Goal: Information Seeking & Learning: Understand process/instructions

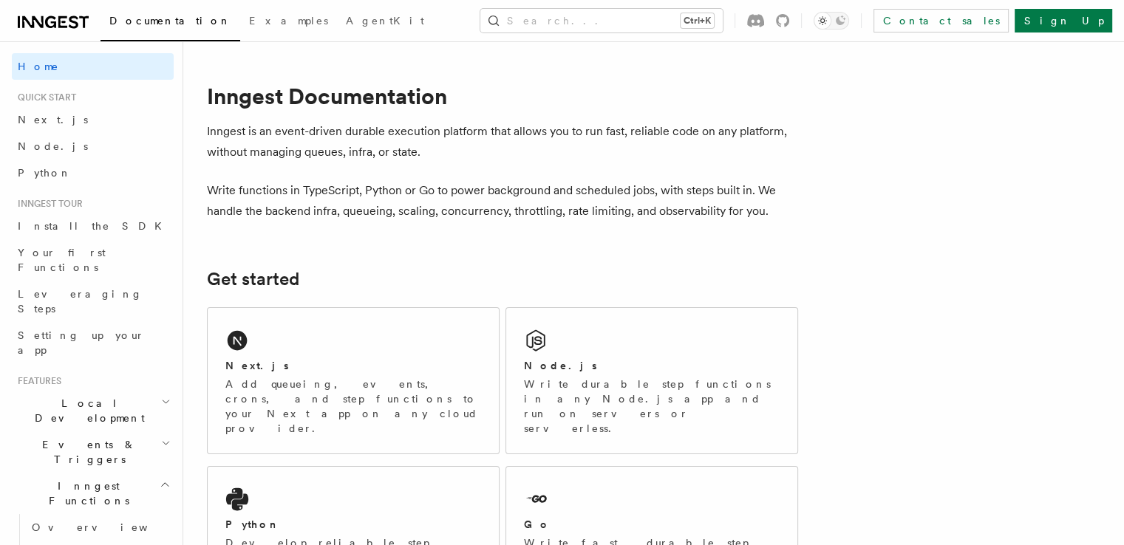
click at [262, 127] on p "Inngest is an event-driven durable execution platform that allows you to run fa…" at bounding box center [502, 141] width 591 height 41
click at [329, 144] on p "Inngest is an event-driven durable execution platform that allows you to run fa…" at bounding box center [502, 141] width 591 height 41
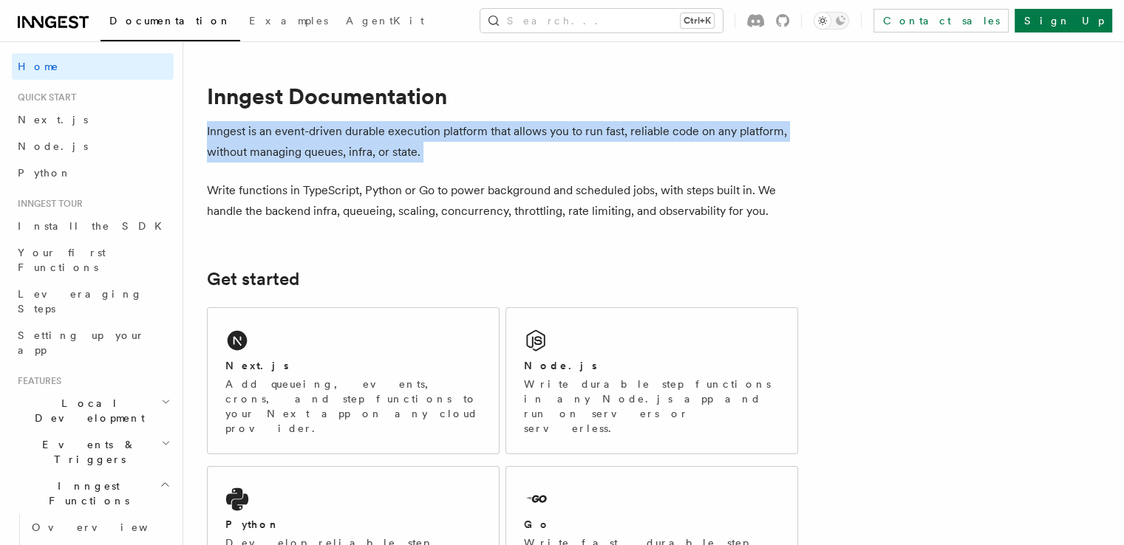
click at [329, 144] on p "Inngest is an event-driven durable execution platform that allows you to run fa…" at bounding box center [502, 141] width 591 height 41
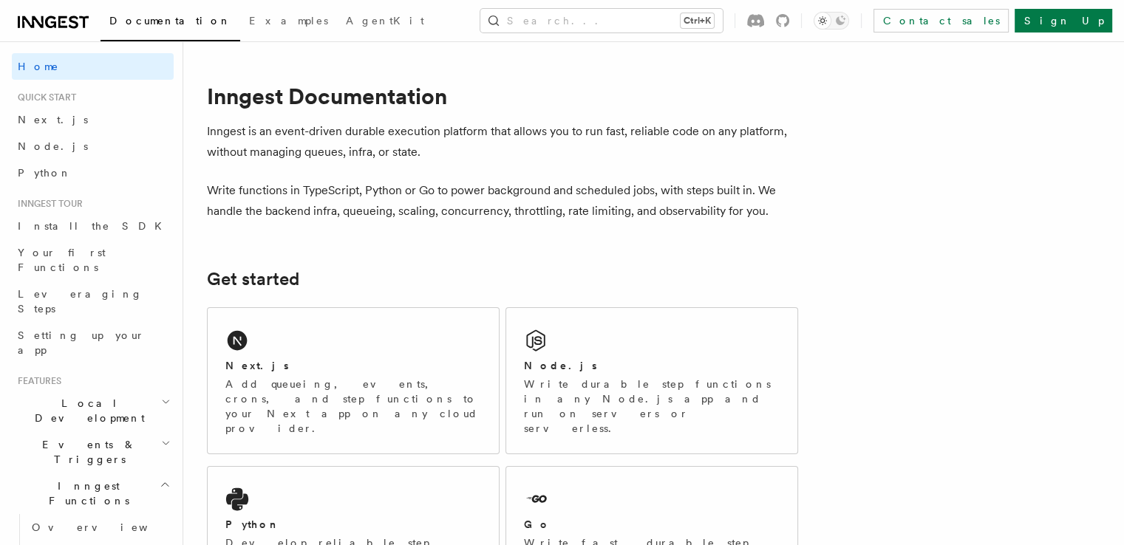
click at [366, 192] on p "Write functions in TypeScript, Python or Go to power background and scheduled j…" at bounding box center [502, 200] width 591 height 41
click at [527, 199] on p "Write functions in TypeScript, Python or Go to power background and scheduled j…" at bounding box center [502, 200] width 591 height 41
click at [615, 193] on p "Write functions in TypeScript, Python or Go to power background and scheduled j…" at bounding box center [502, 200] width 591 height 41
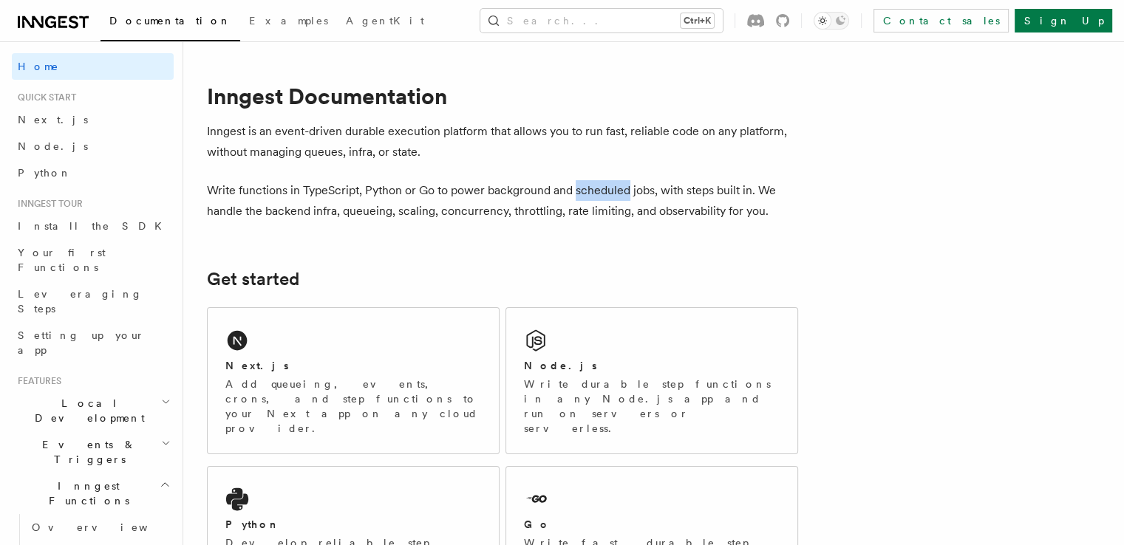
click at [615, 193] on p "Write functions in TypeScript, Python or Go to power background and scheduled j…" at bounding box center [502, 200] width 591 height 41
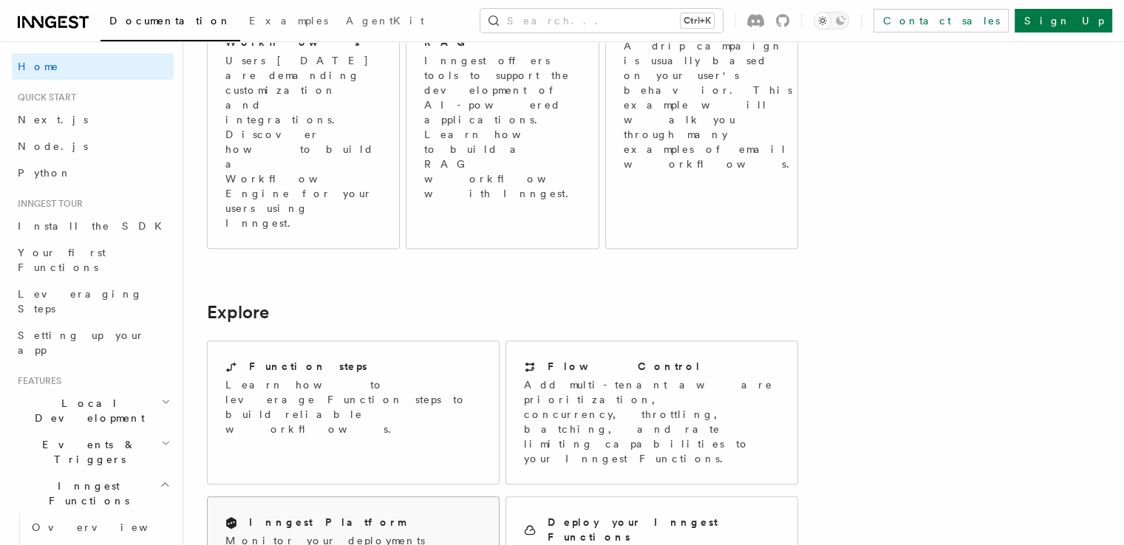
scroll to position [944, 0]
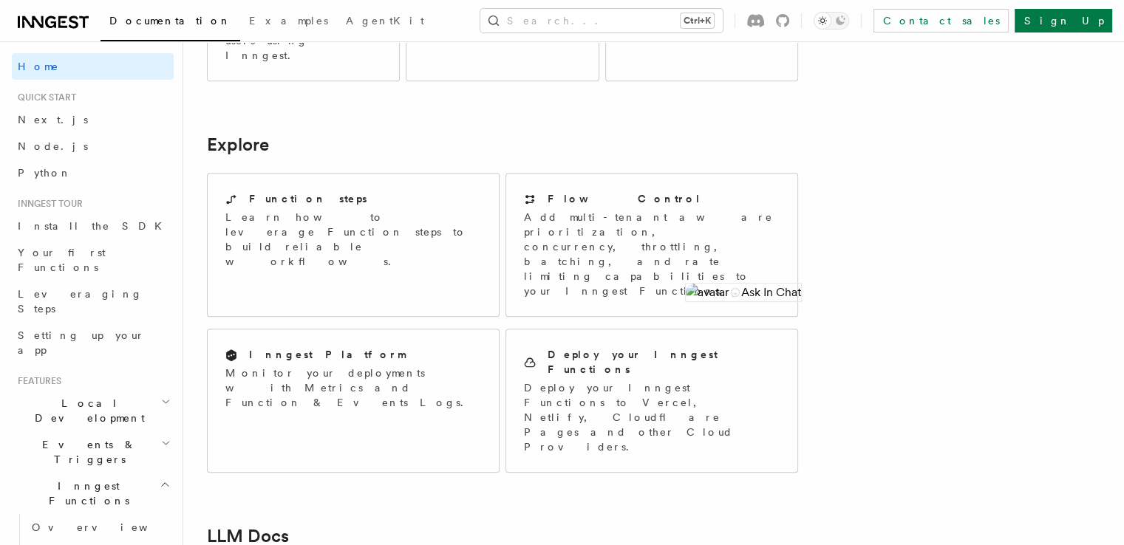
scroll to position [1108, 0]
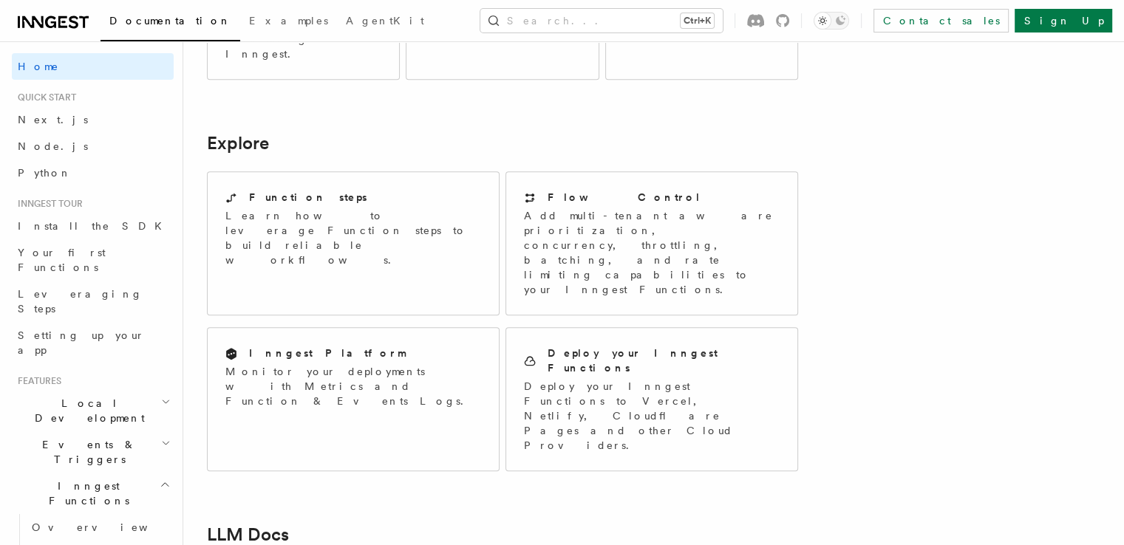
click at [610, 309] on article "Inngest Documentation Inngest is an event-driven durable execution platform tha…" at bounding box center [582, 59] width 751 height 2205
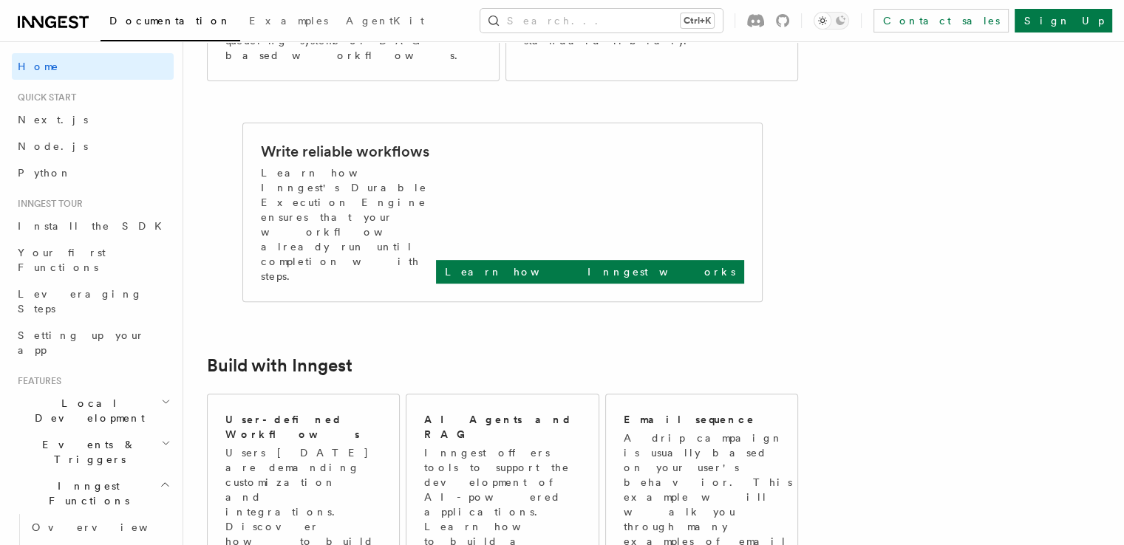
scroll to position [544, 0]
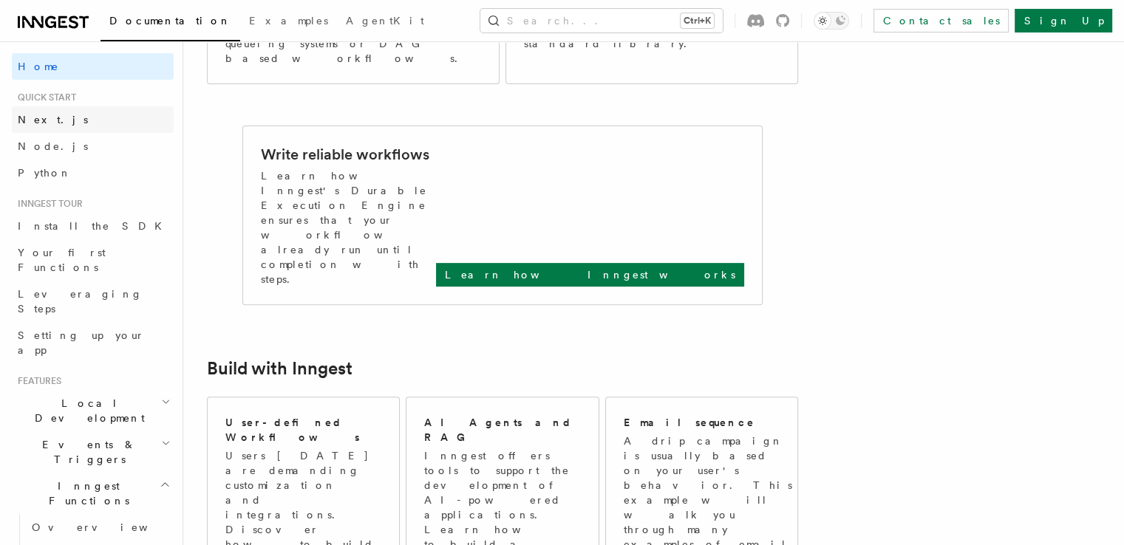
click at [21, 116] on span "Next.js" at bounding box center [53, 120] width 70 height 12
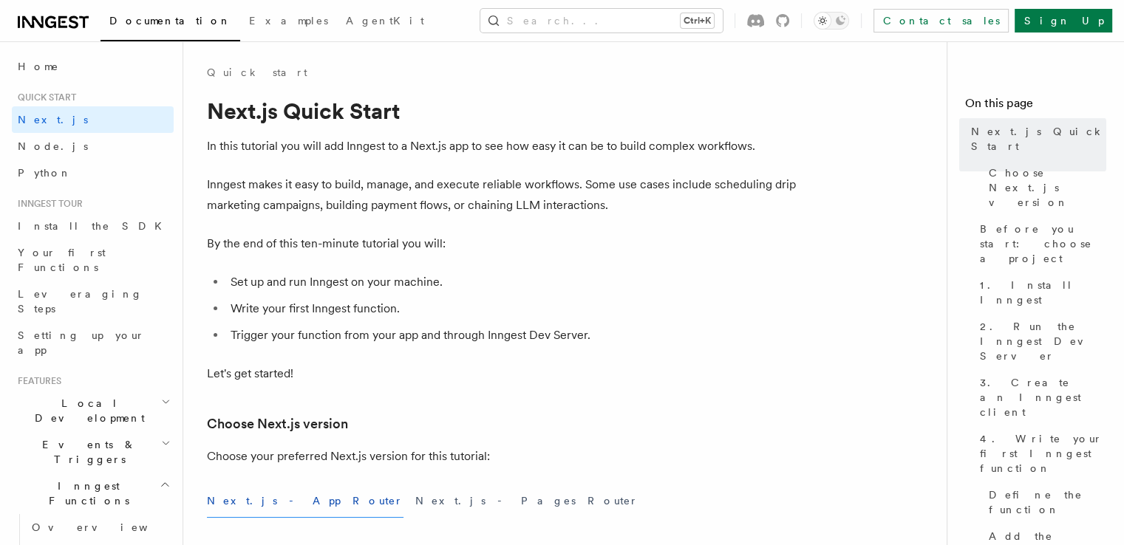
click at [537, 190] on p "Inngest makes it easy to build, manage, and execute reliable workflows. Some us…" at bounding box center [502, 194] width 591 height 41
click at [647, 187] on p "Inngest makes it easy to build, manage, and execute reliable workflows. Some us…" at bounding box center [502, 194] width 591 height 41
click at [225, 210] on p "Inngest makes it easy to build, manage, and execute reliable workflows. Some us…" at bounding box center [502, 194] width 591 height 41
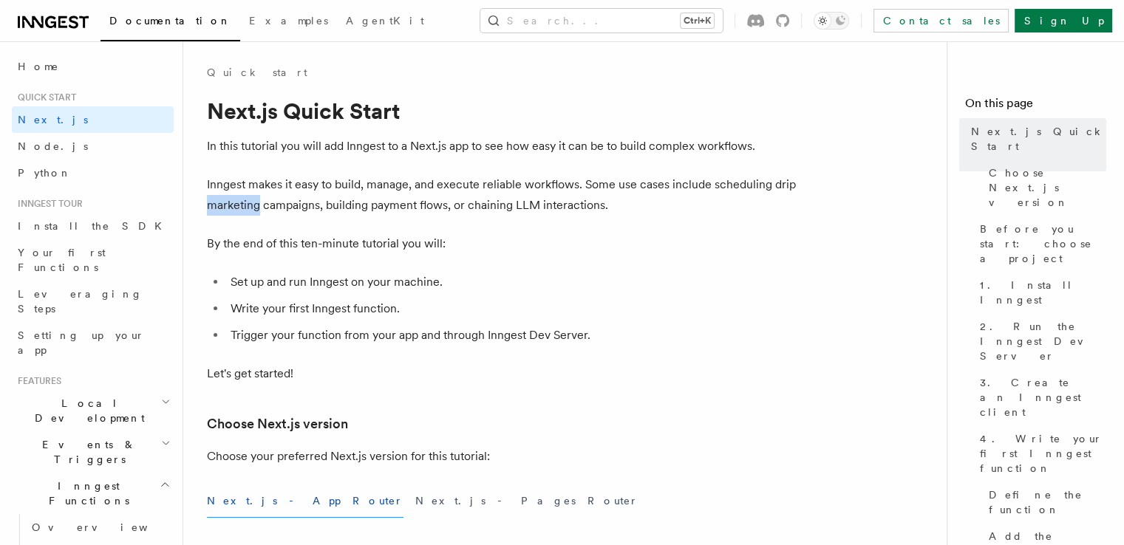
click at [225, 210] on p "Inngest makes it easy to build, manage, and execute reliable workflows. Some us…" at bounding box center [502, 194] width 591 height 41
click at [284, 207] on p "Inngest makes it easy to build, manage, and execute reliable workflows. Some us…" at bounding box center [502, 194] width 591 height 41
click at [400, 208] on p "Inngest makes it easy to build, manage, and execute reliable workflows. Some us…" at bounding box center [502, 194] width 591 height 41
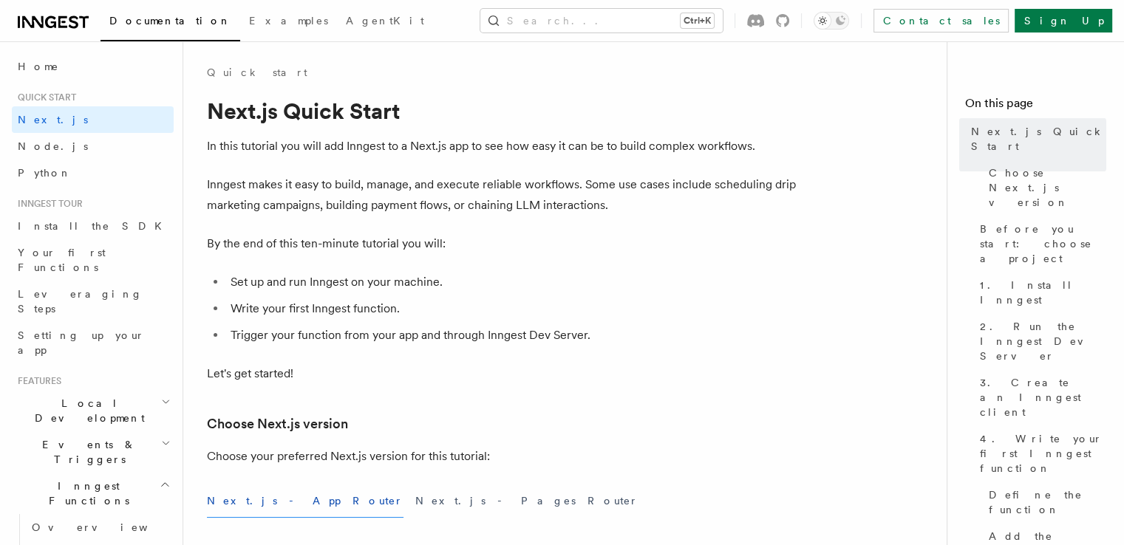
click at [572, 208] on p "Inngest makes it easy to build, manage, and execute reliable workflows. Some us…" at bounding box center [502, 194] width 591 height 41
click at [473, 283] on li "Set up and run Inngest on your machine." at bounding box center [512, 282] width 572 height 21
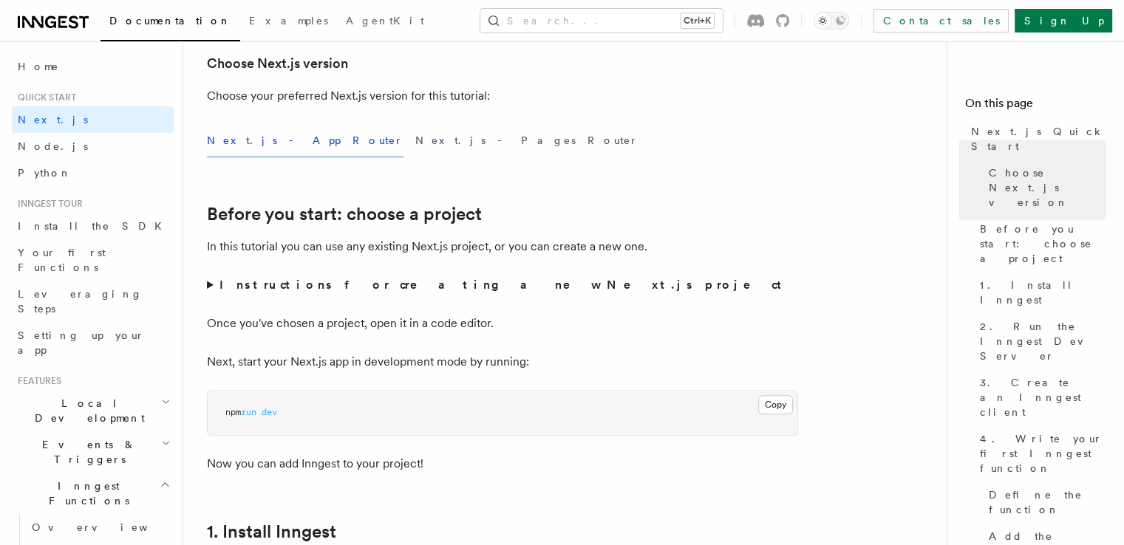
scroll to position [362, 0]
click at [511, 242] on p "In this tutorial you can use any existing Next.js project, or you can create a …" at bounding box center [502, 245] width 591 height 21
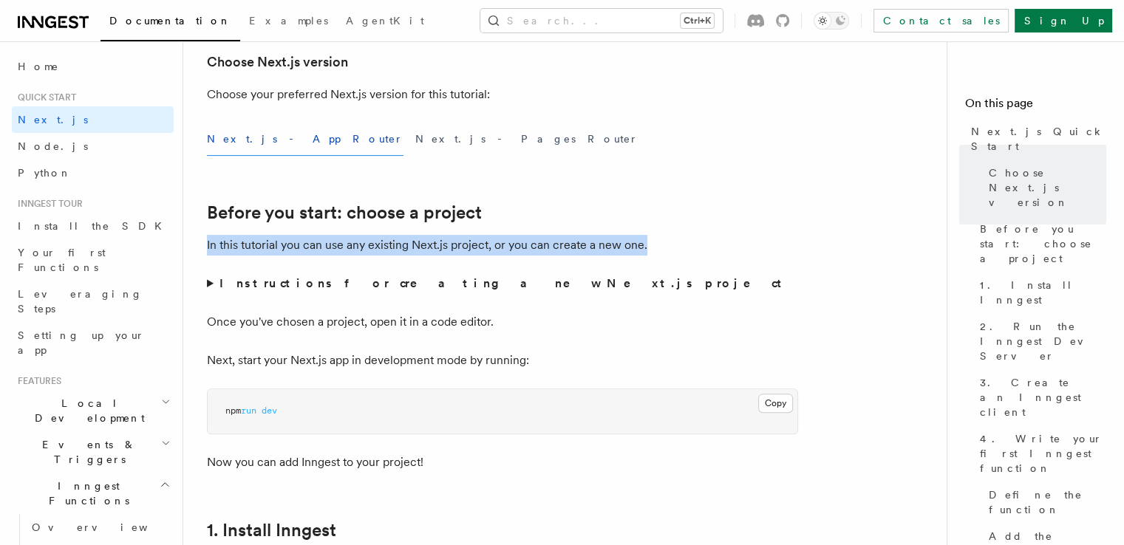
click at [488, 240] on p "In this tutorial you can use any existing Next.js project, or you can create a …" at bounding box center [502, 245] width 591 height 21
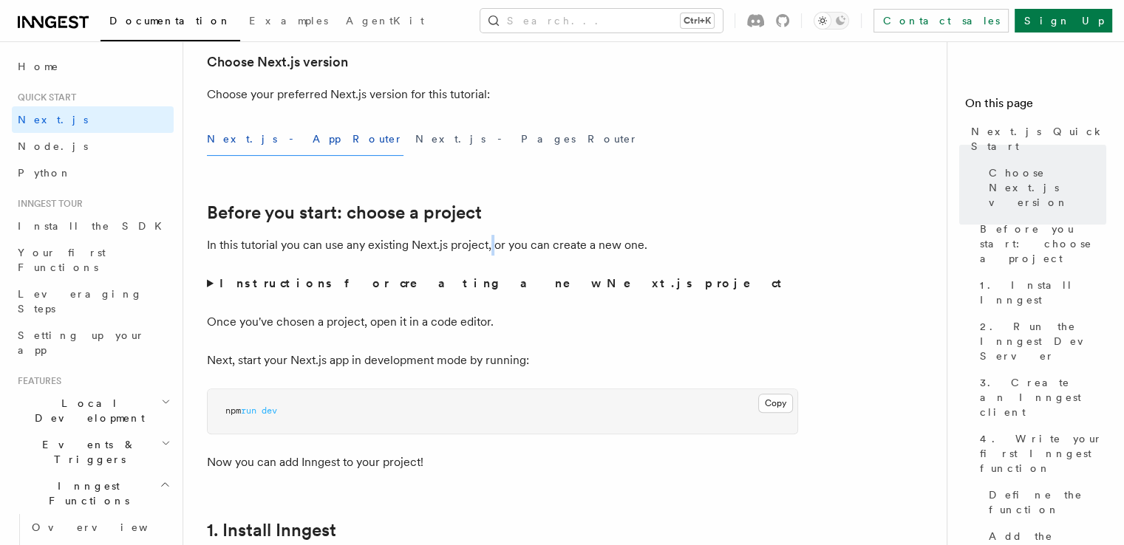
click at [488, 240] on p "In this tutorial you can use any existing Next.js project, or you can create a …" at bounding box center [502, 245] width 591 height 21
drag, startPoint x: 488, startPoint y: 240, endPoint x: 478, endPoint y: 219, distance: 23.8
click at [488, 240] on p "In this tutorial you can use any existing Next.js project, or you can create a …" at bounding box center [502, 245] width 591 height 21
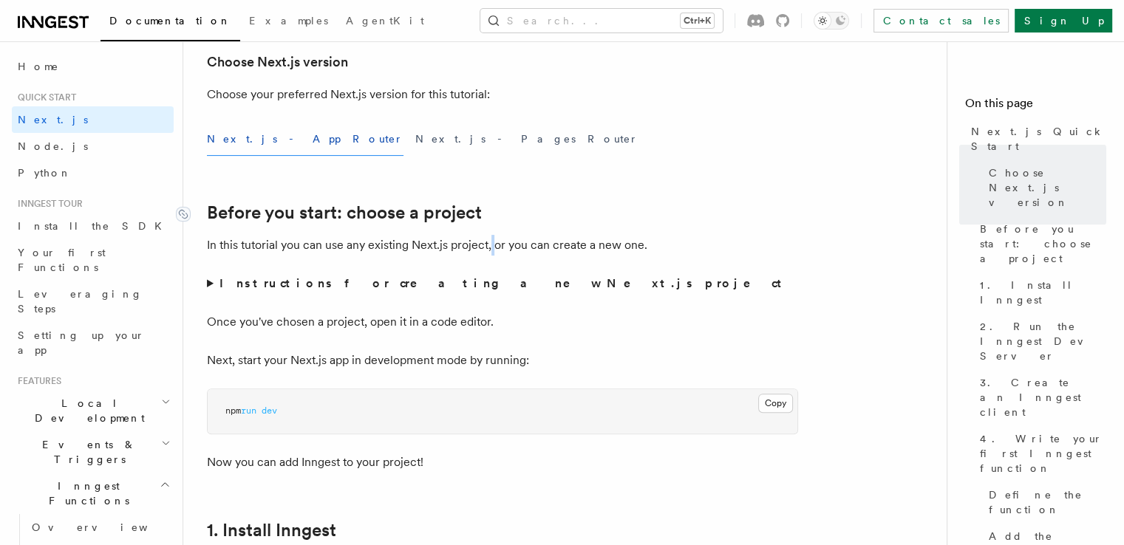
click at [488, 240] on p "In this tutorial you can use any existing Next.js project, or you can create a …" at bounding box center [502, 245] width 591 height 21
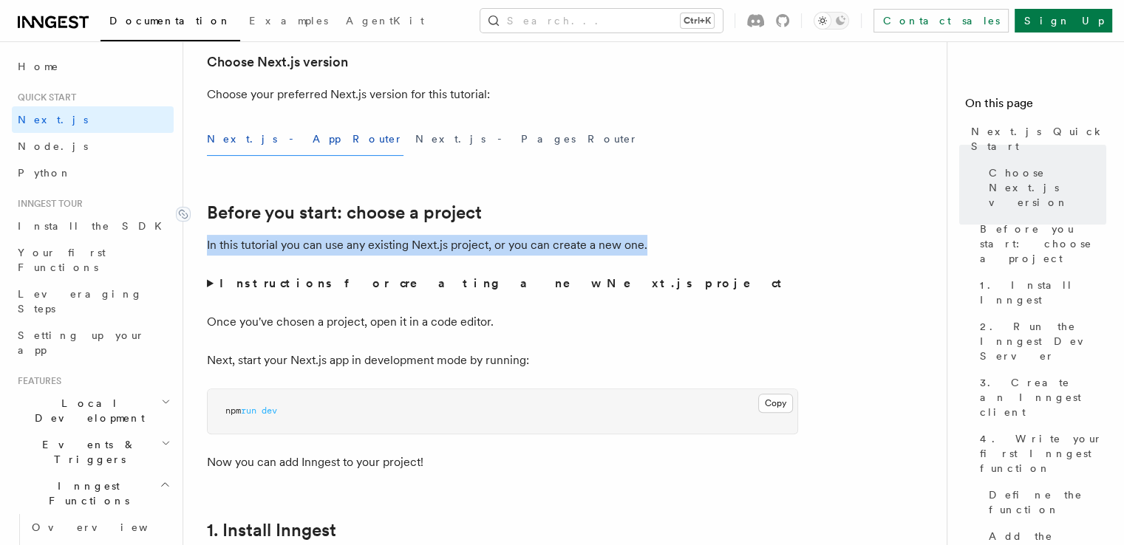
click at [478, 219] on link "Before you start: choose a project" at bounding box center [344, 212] width 275 height 21
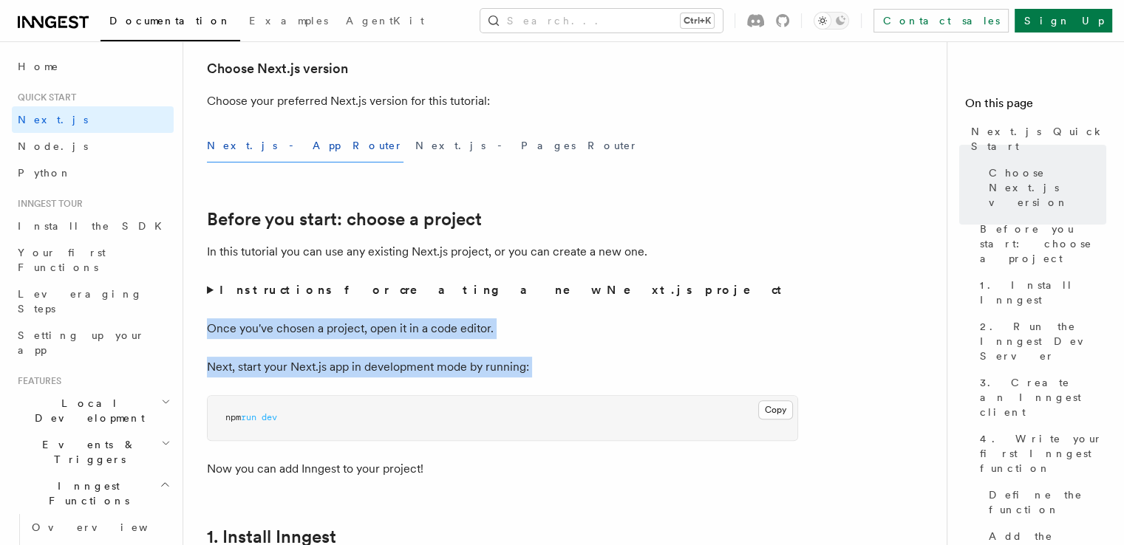
scroll to position [355, 0]
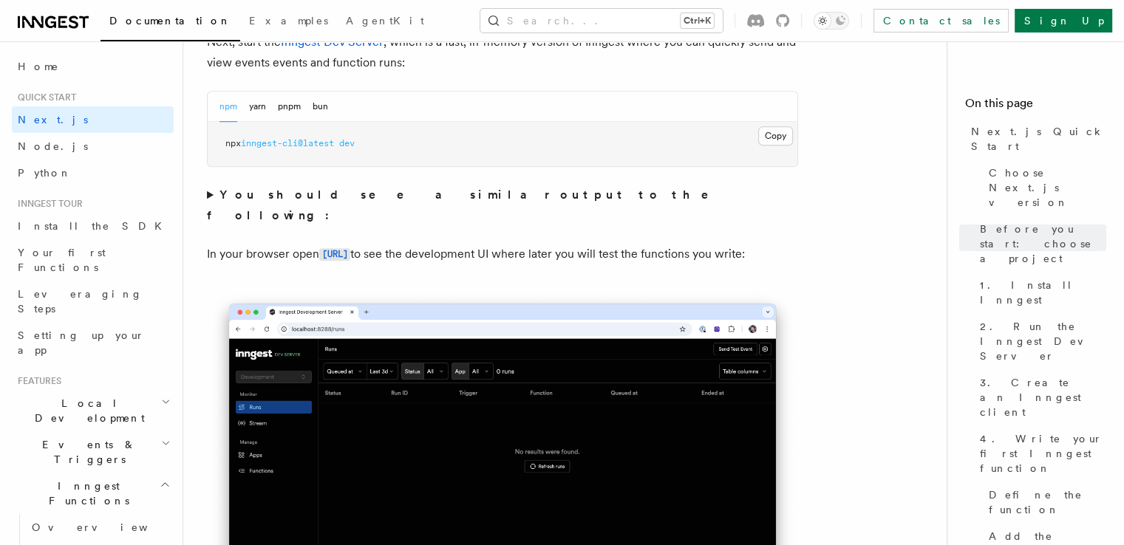
scroll to position [1096, 0]
click at [483, 245] on p "In your browser open [URL] to see the development UI where later you will test …" at bounding box center [502, 255] width 591 height 21
click at [617, 245] on p "In your browser open [URL] to see the development UI where later you will test …" at bounding box center [502, 255] width 591 height 21
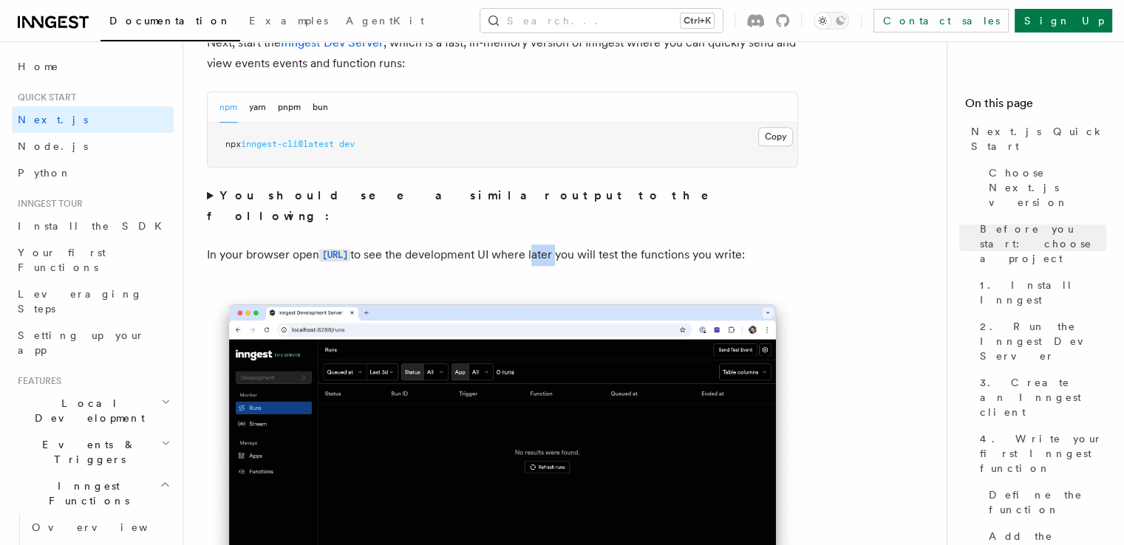
click at [617, 245] on p "In your browser open [URL] to see the development UI where later you will test …" at bounding box center [502, 255] width 591 height 21
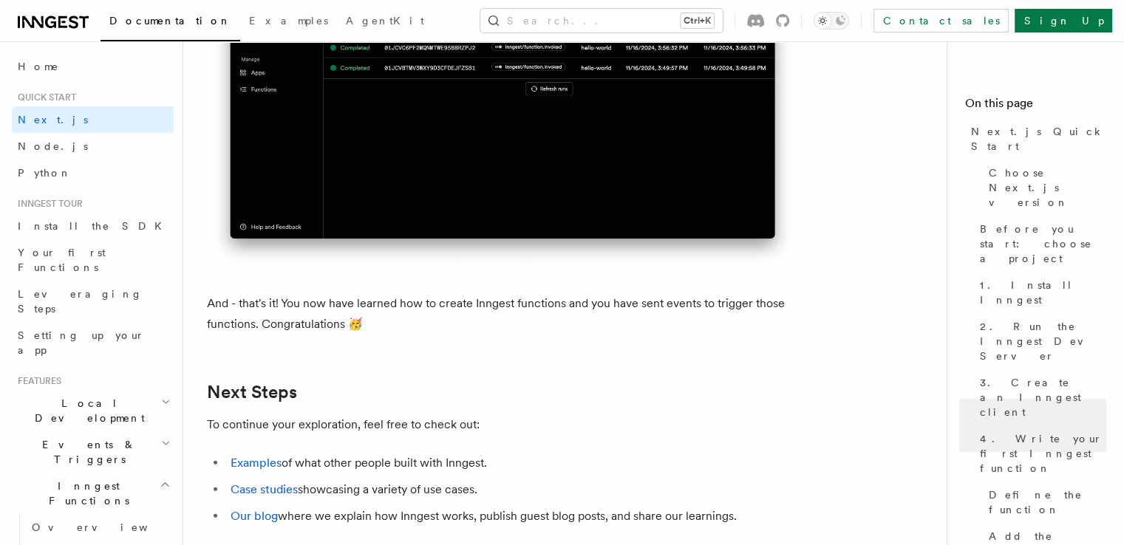
scroll to position [8935, 0]
